Goal: Obtain resource: Obtain resource

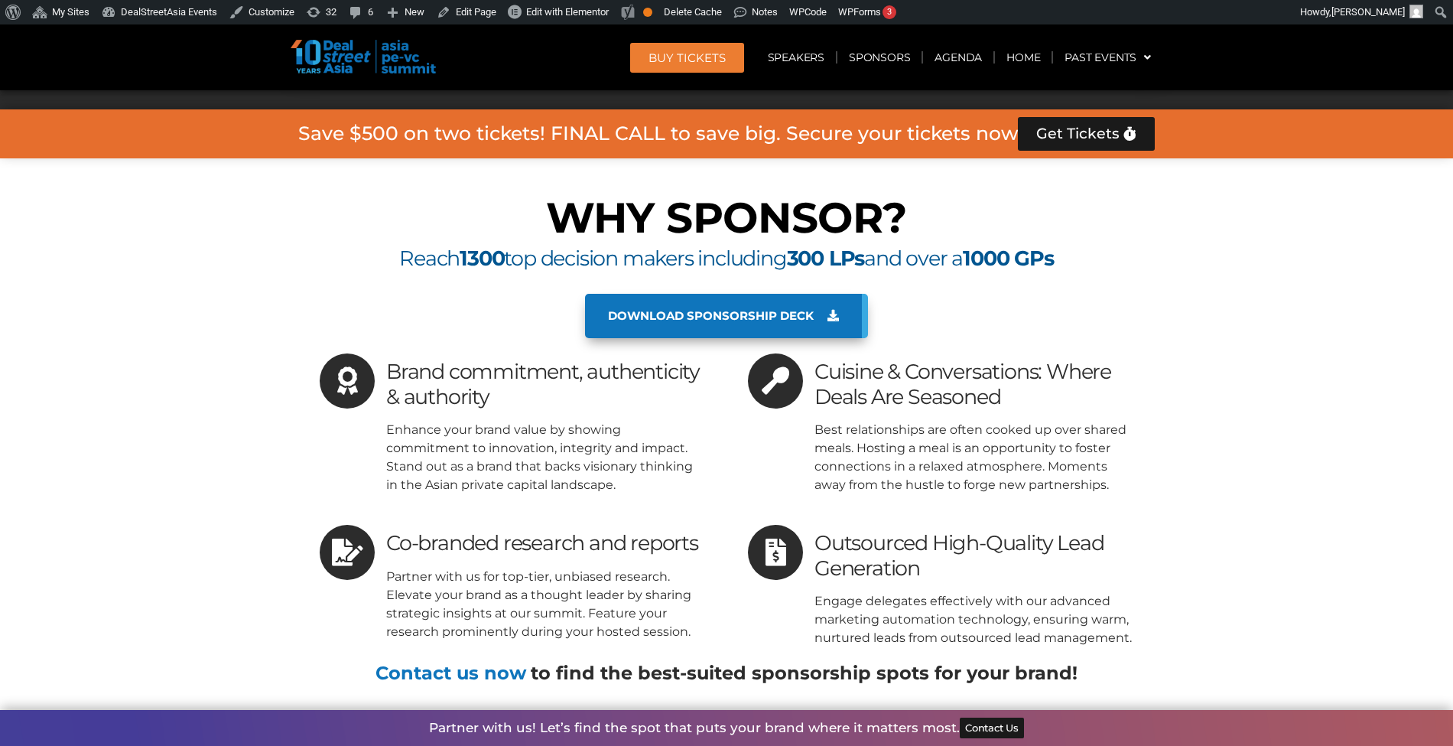
scroll to position [8090, 0]
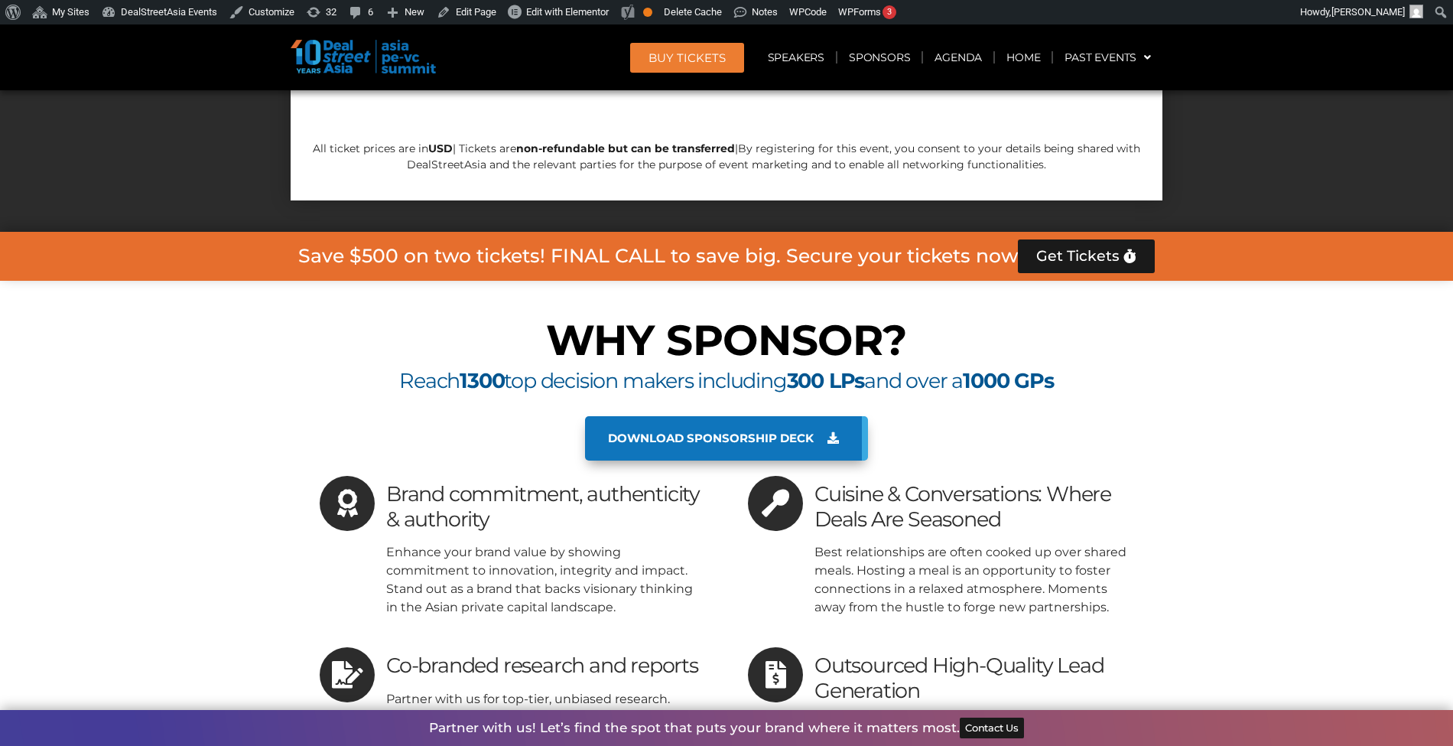
click at [824, 431] on span "Download sponsorship deck" at bounding box center [723, 438] width 231 height 14
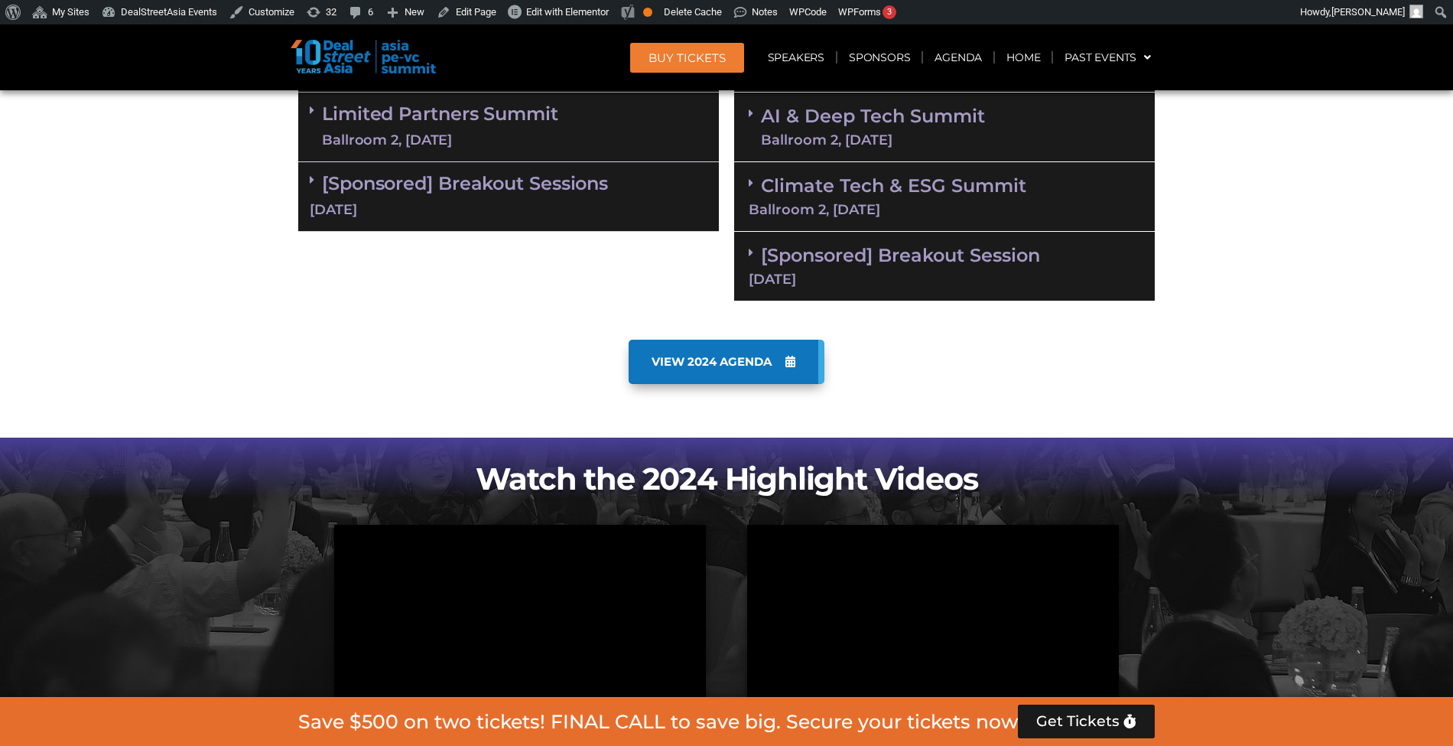
scroll to position [0, 0]
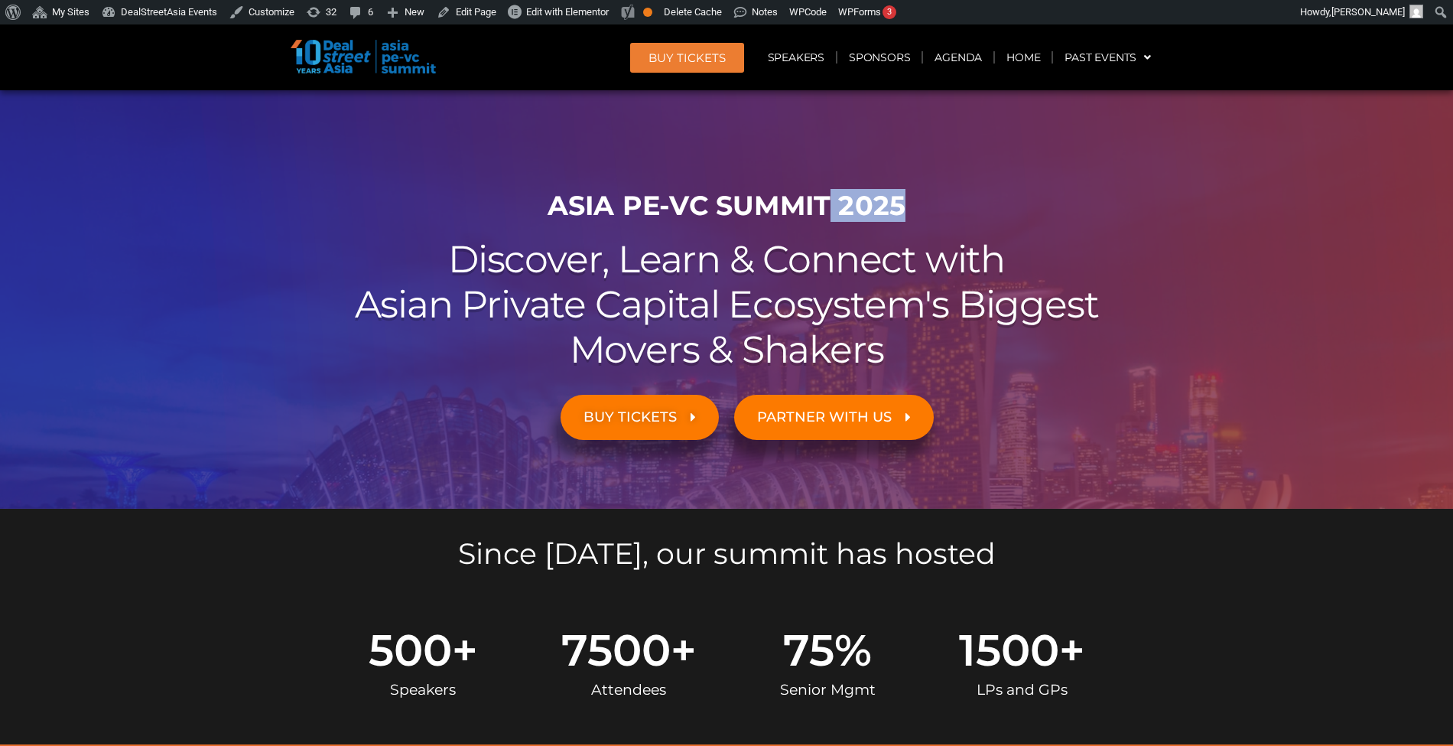
drag, startPoint x: 833, startPoint y: 206, endPoint x: 919, endPoint y: 212, distance: 86.7
click at [919, 212] on h1 "ASIA PE-VC Summit 2025" at bounding box center [726, 206] width 857 height 32
click at [903, 203] on h1 "ASIA PE-VC Summit 2025" at bounding box center [726, 206] width 857 height 32
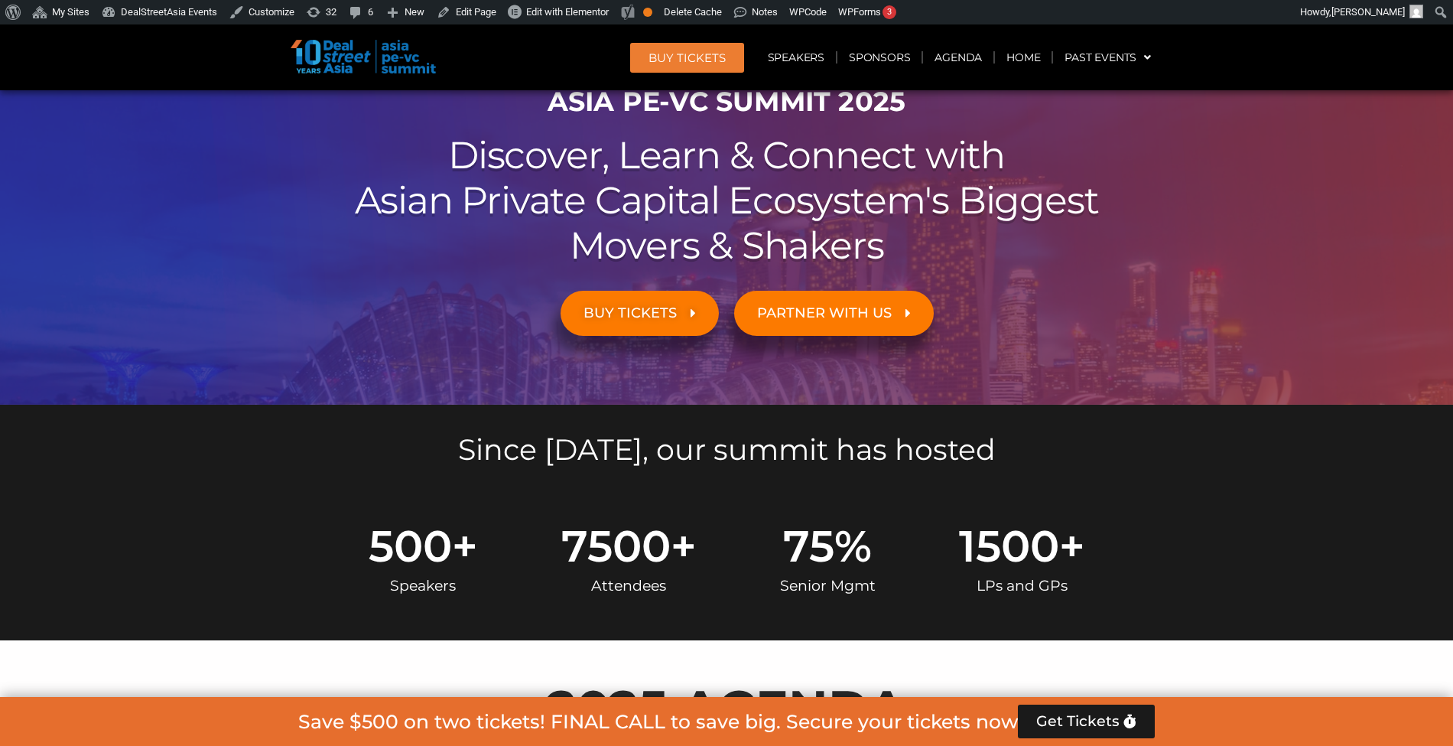
click at [15, 380] on div at bounding box center [726, 195] width 1453 height 418
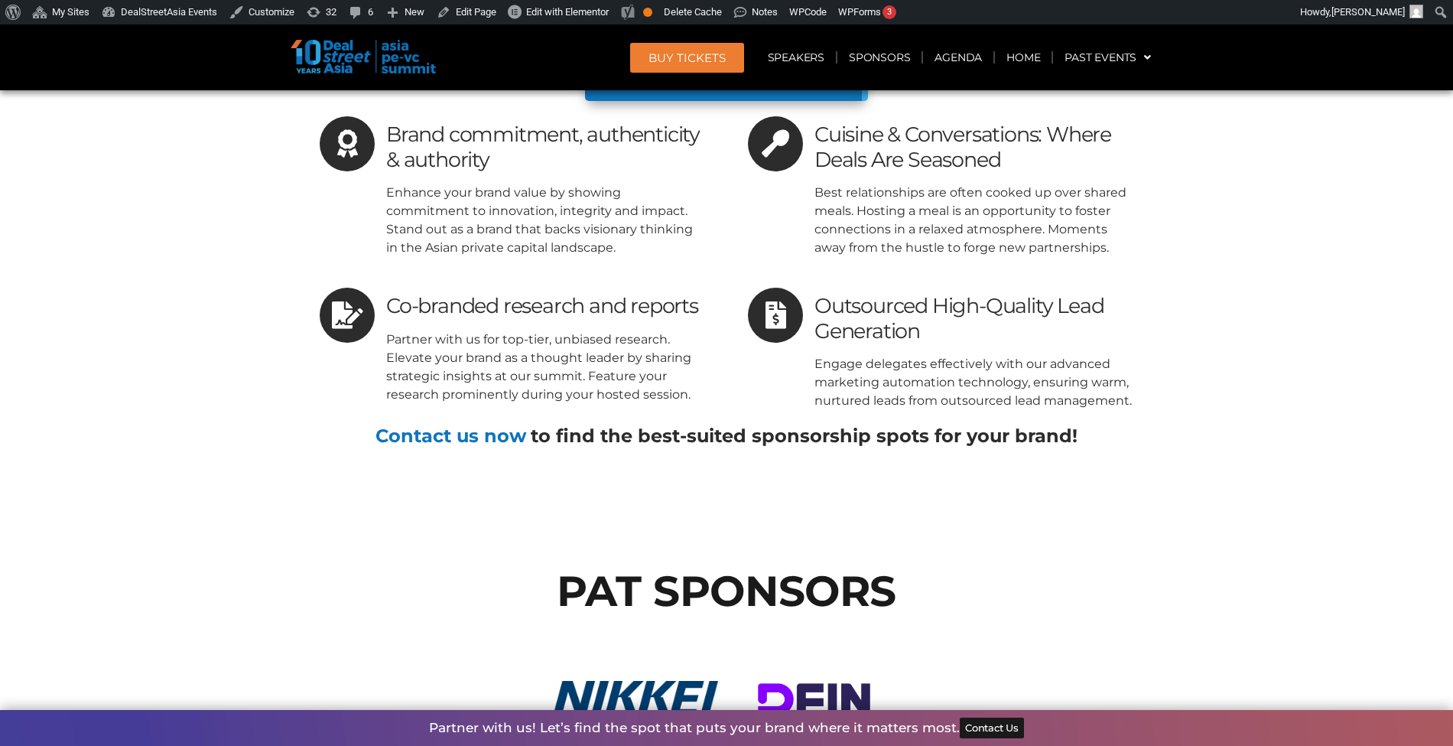
scroll to position [8129, 0]
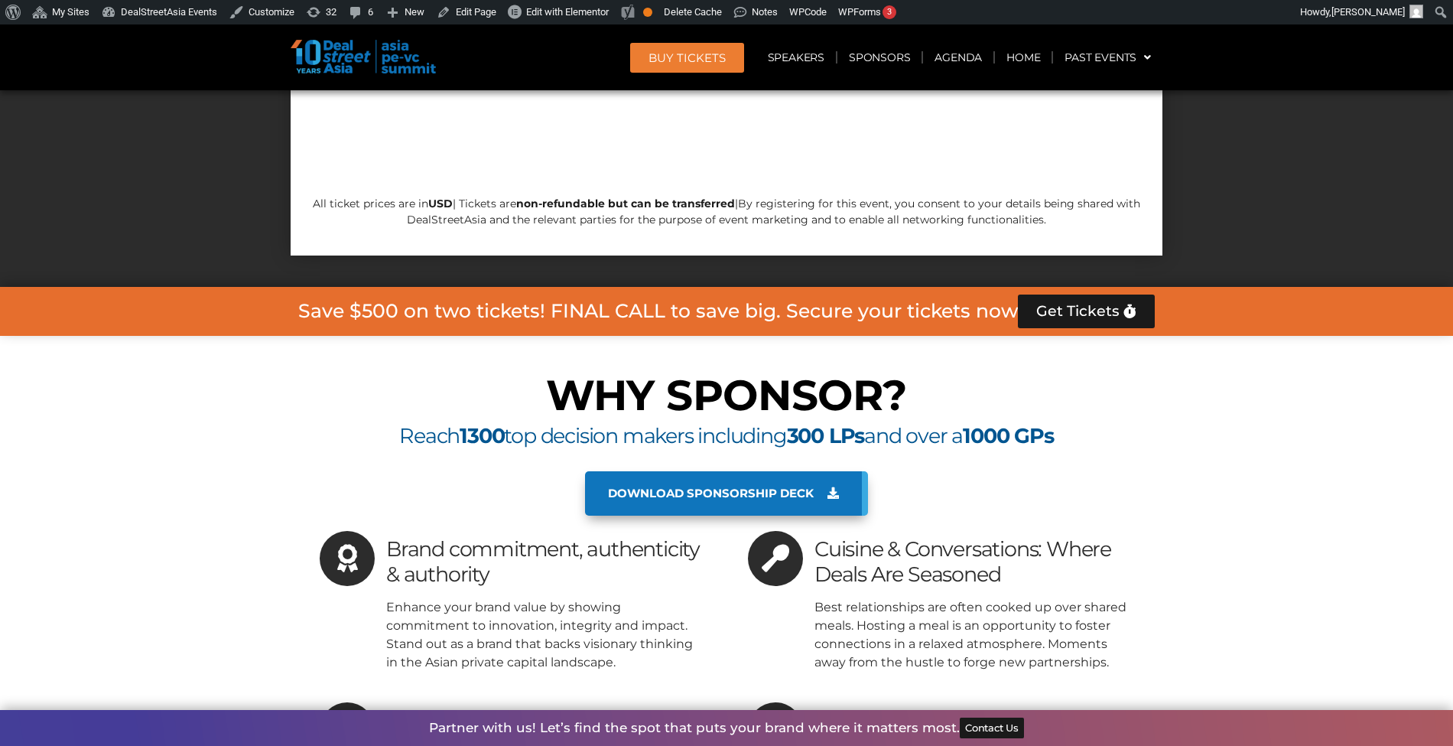
click at [697, 471] on link "Download sponsorship deck" at bounding box center [726, 493] width 283 height 44
